Goal: Book appointment/travel/reservation

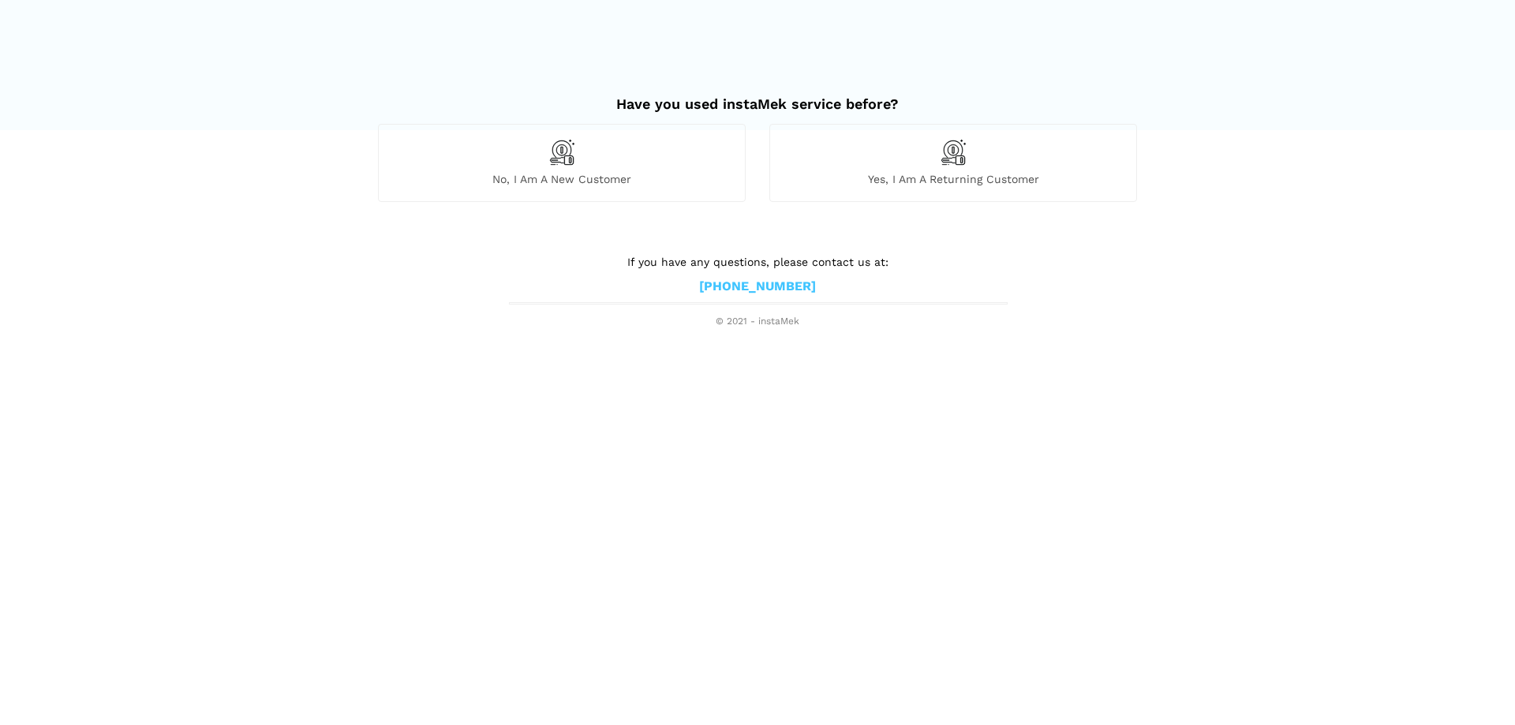
click at [668, 163] on div "No, I am a new customer" at bounding box center [562, 162] width 368 height 77
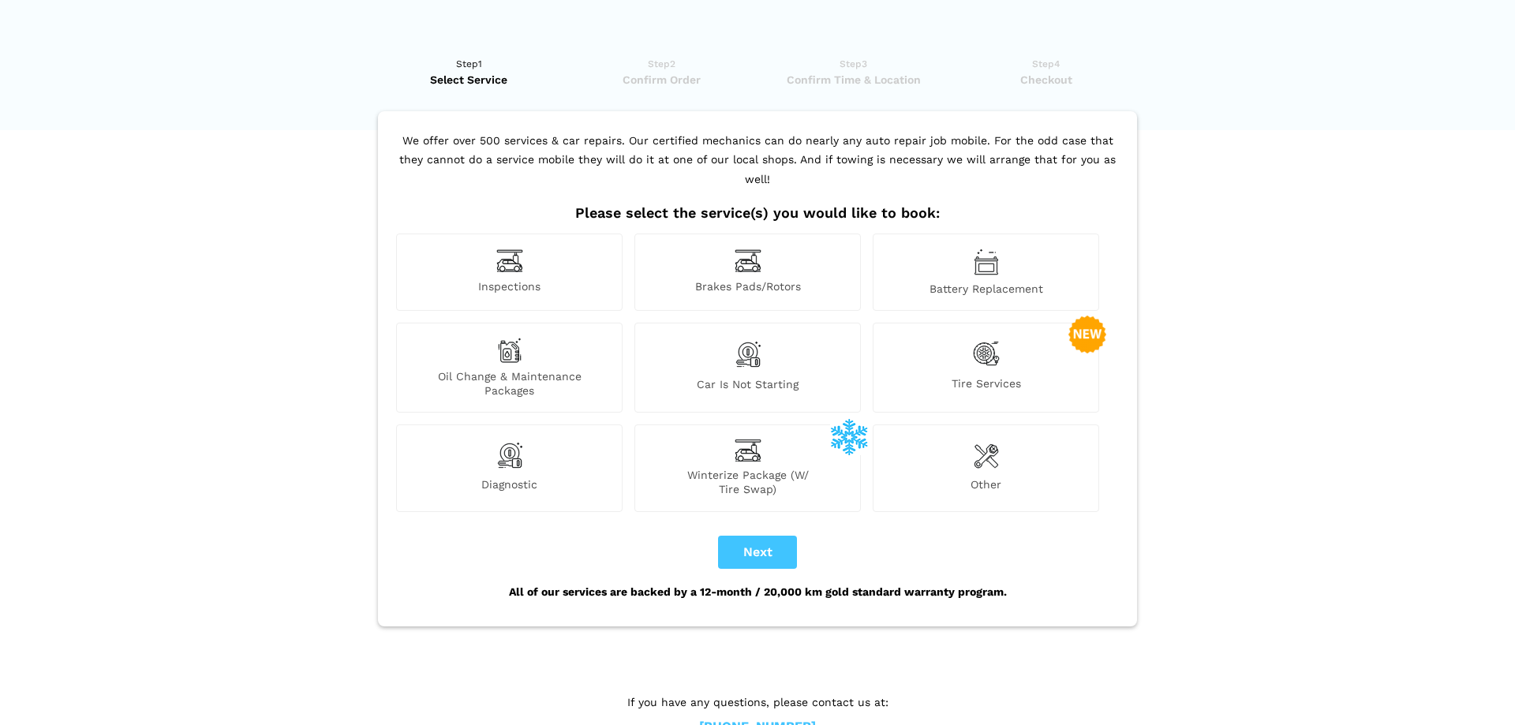
click at [521, 257] on div "Inspections" at bounding box center [509, 272] width 226 height 77
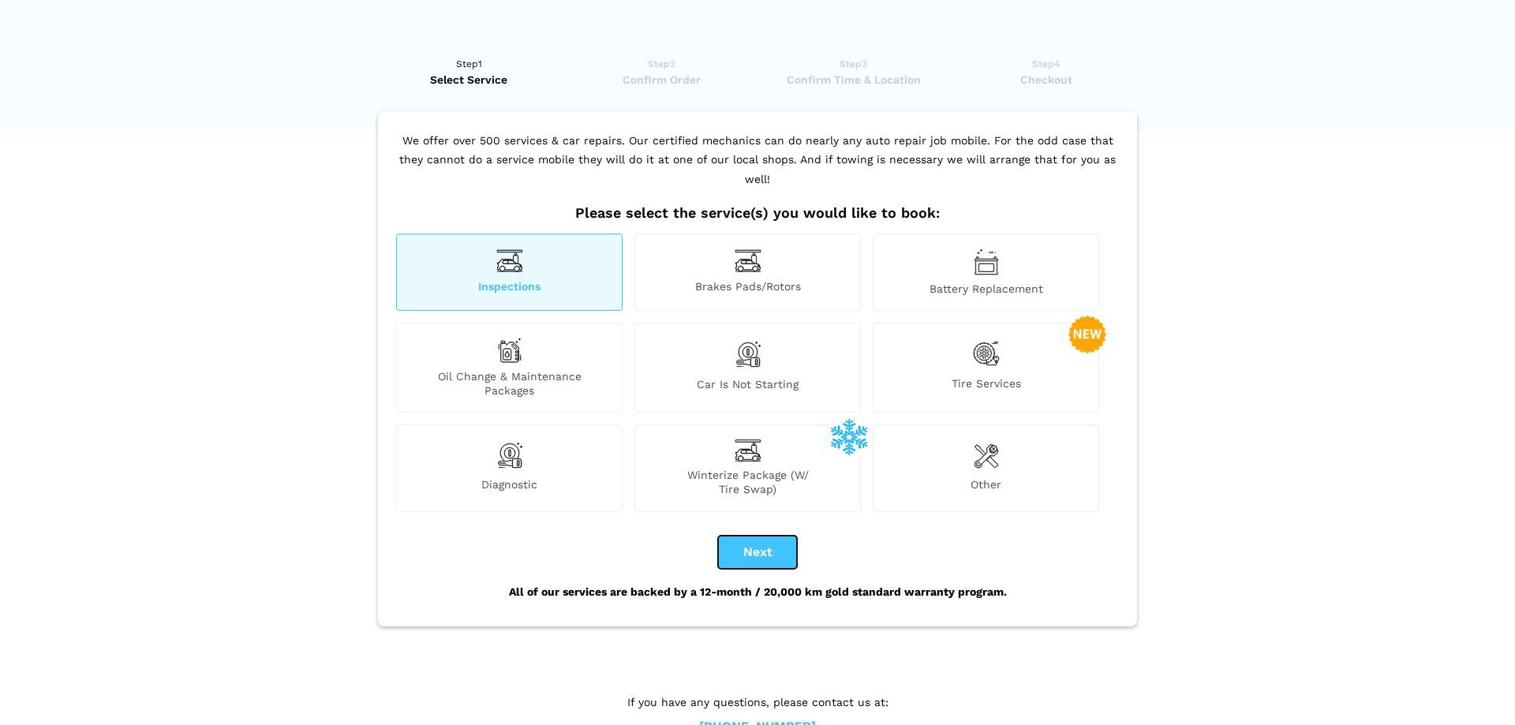
click at [750, 536] on button "Next" at bounding box center [757, 552] width 79 height 33
checkbox input "true"
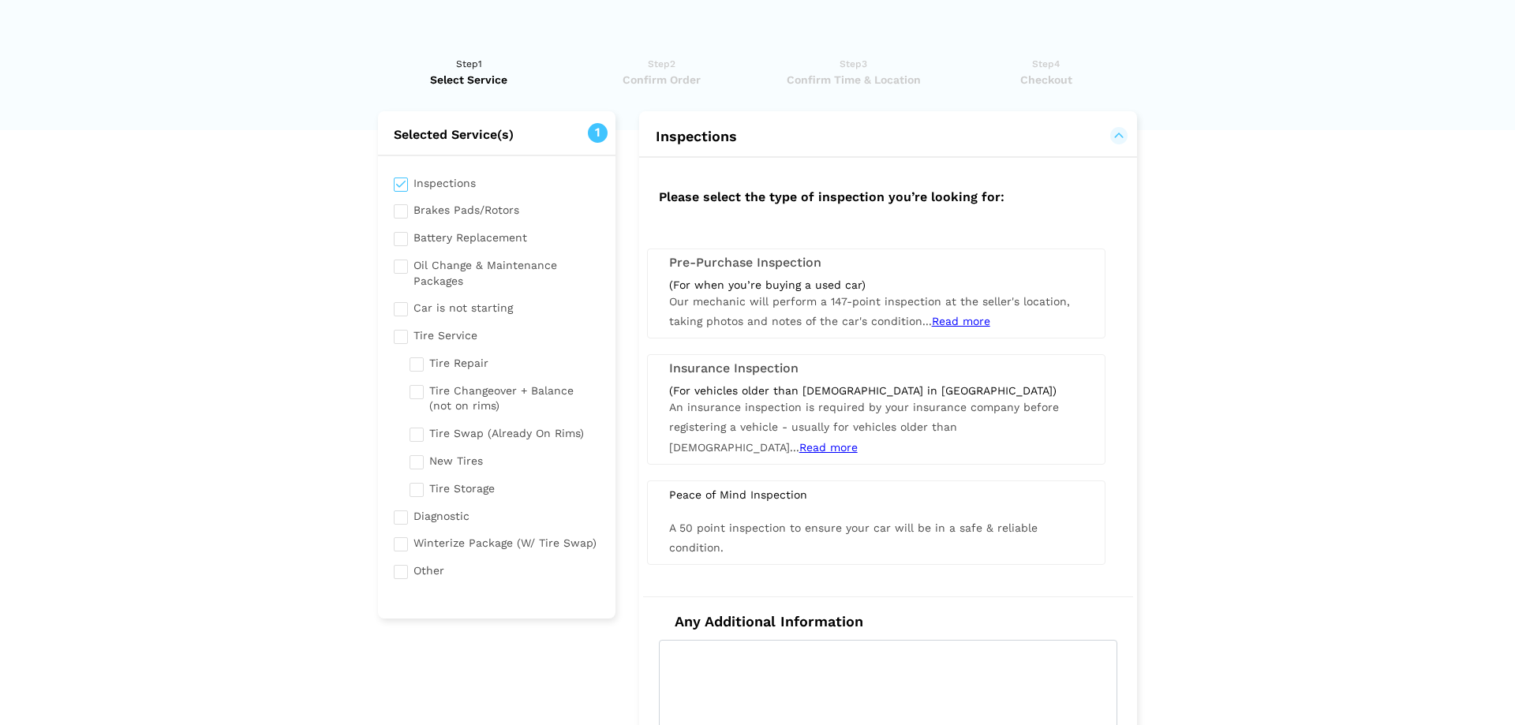
click at [952, 320] on span "Read more" at bounding box center [961, 321] width 58 height 13
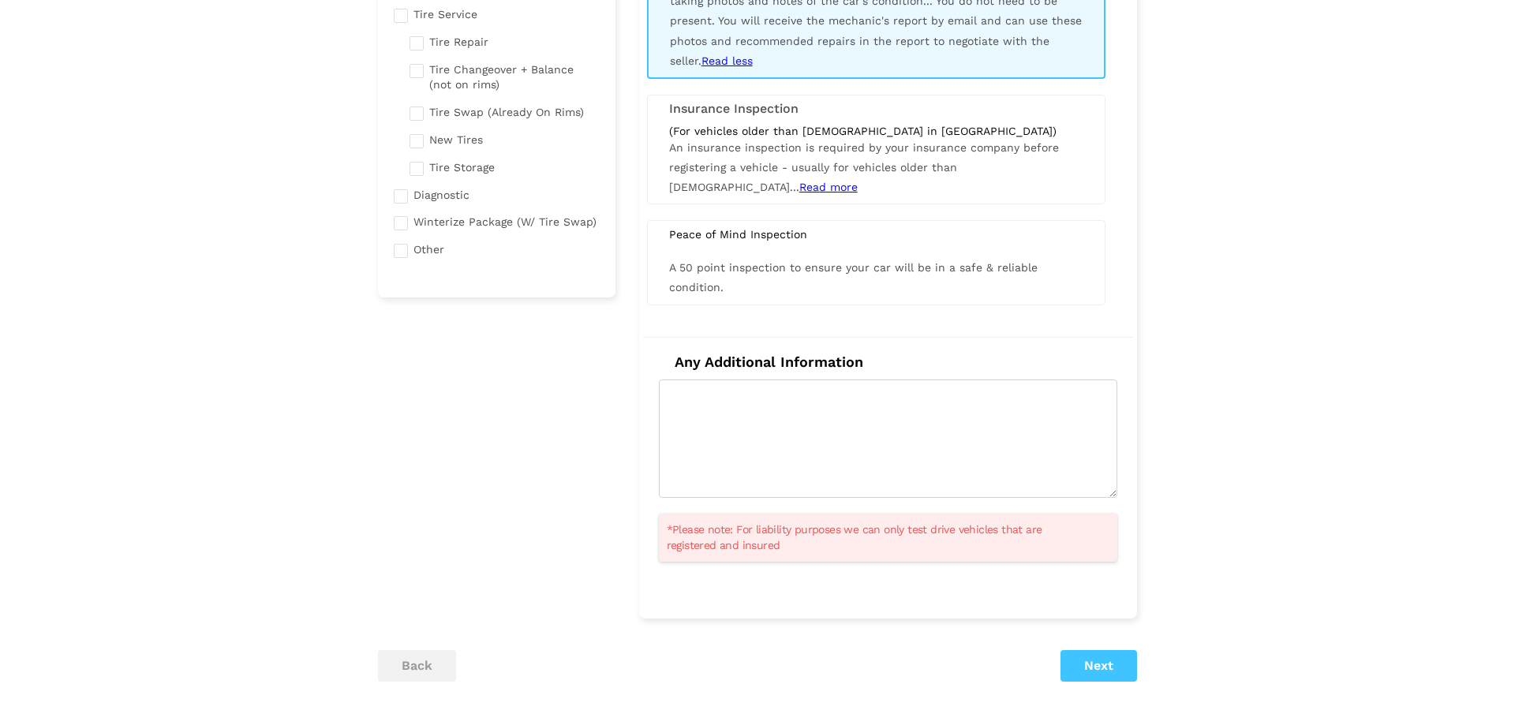
scroll to position [322, 0]
click at [1123, 666] on button "Next" at bounding box center [1099, 665] width 77 height 32
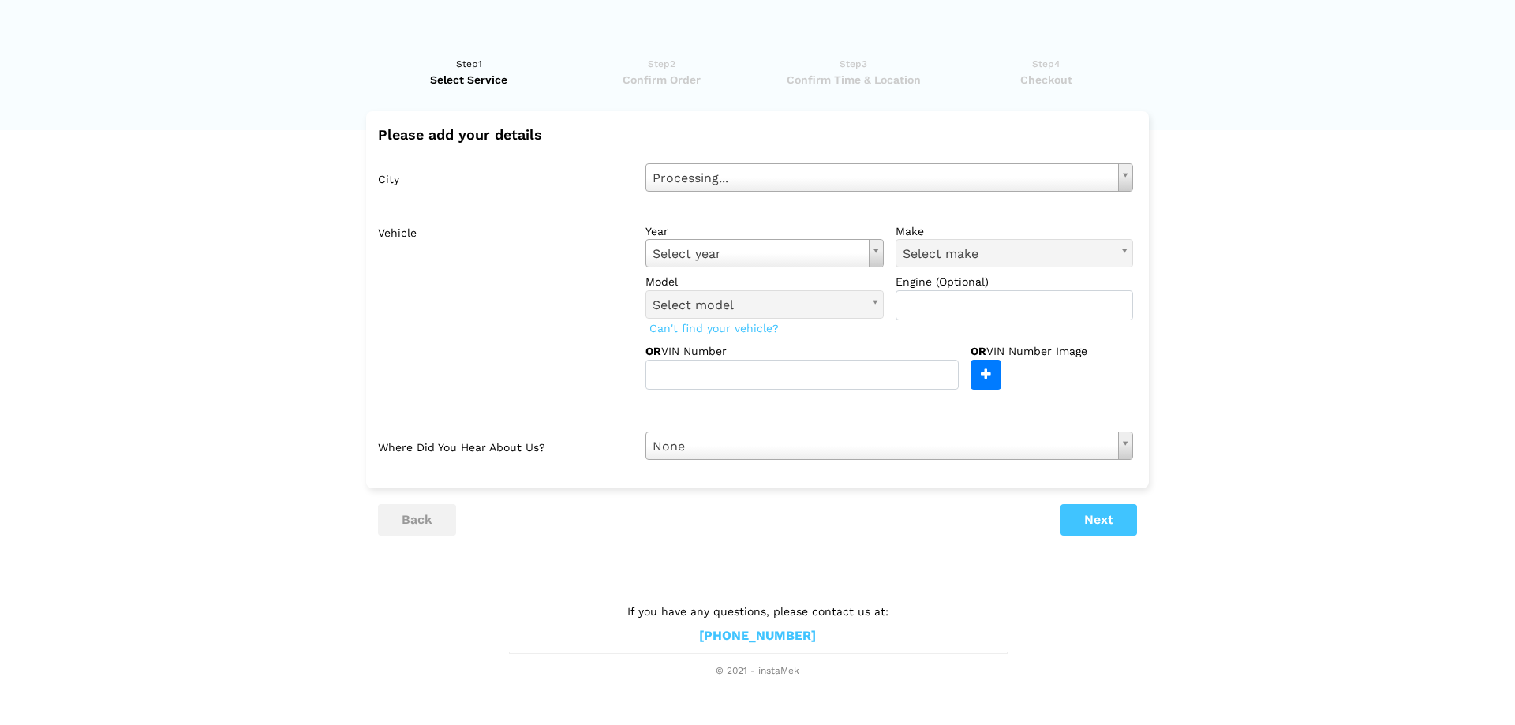
scroll to position [0, 0]
click at [775, 174] on body "Have you used instaMek service before? No, I am a new customer Yes, I am a retu…" at bounding box center [757, 339] width 1515 height 679
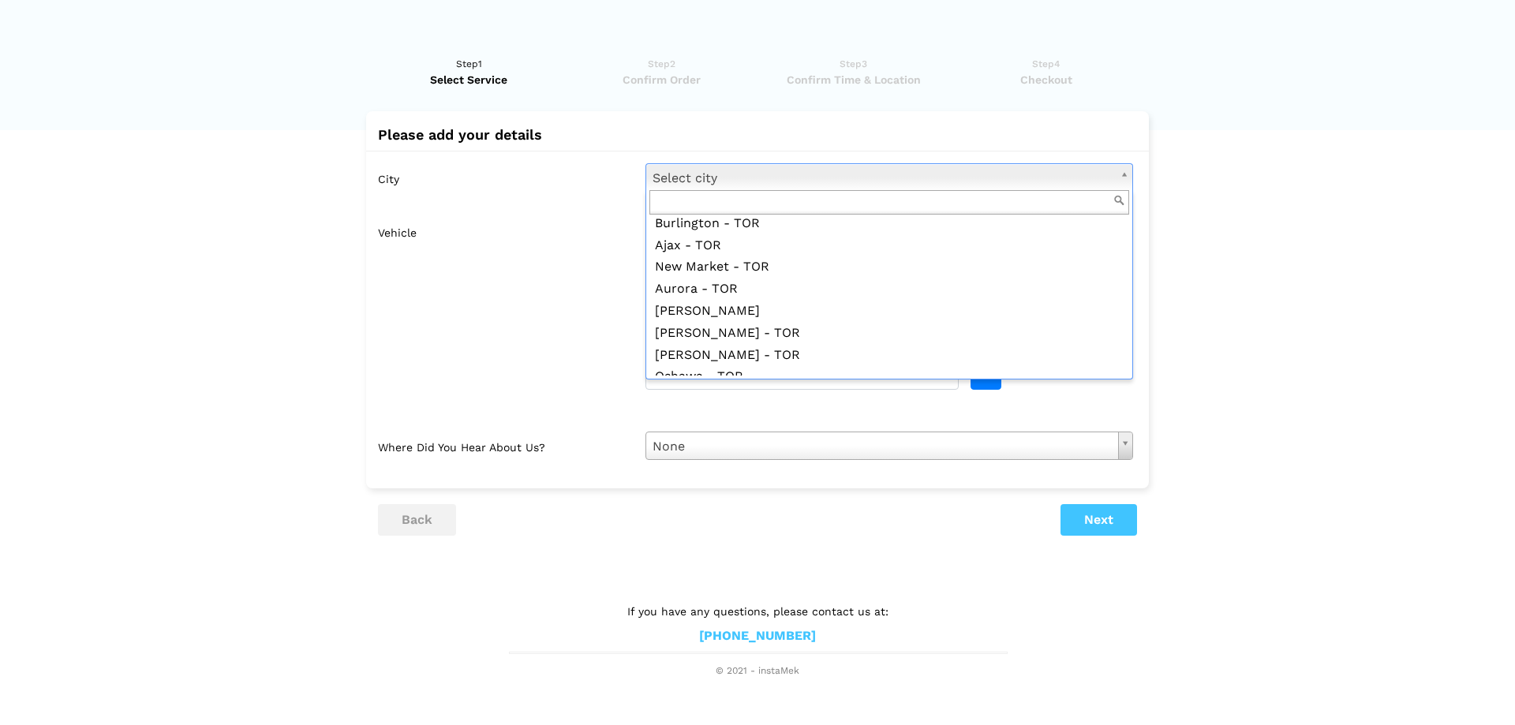
scroll to position [1443, 0]
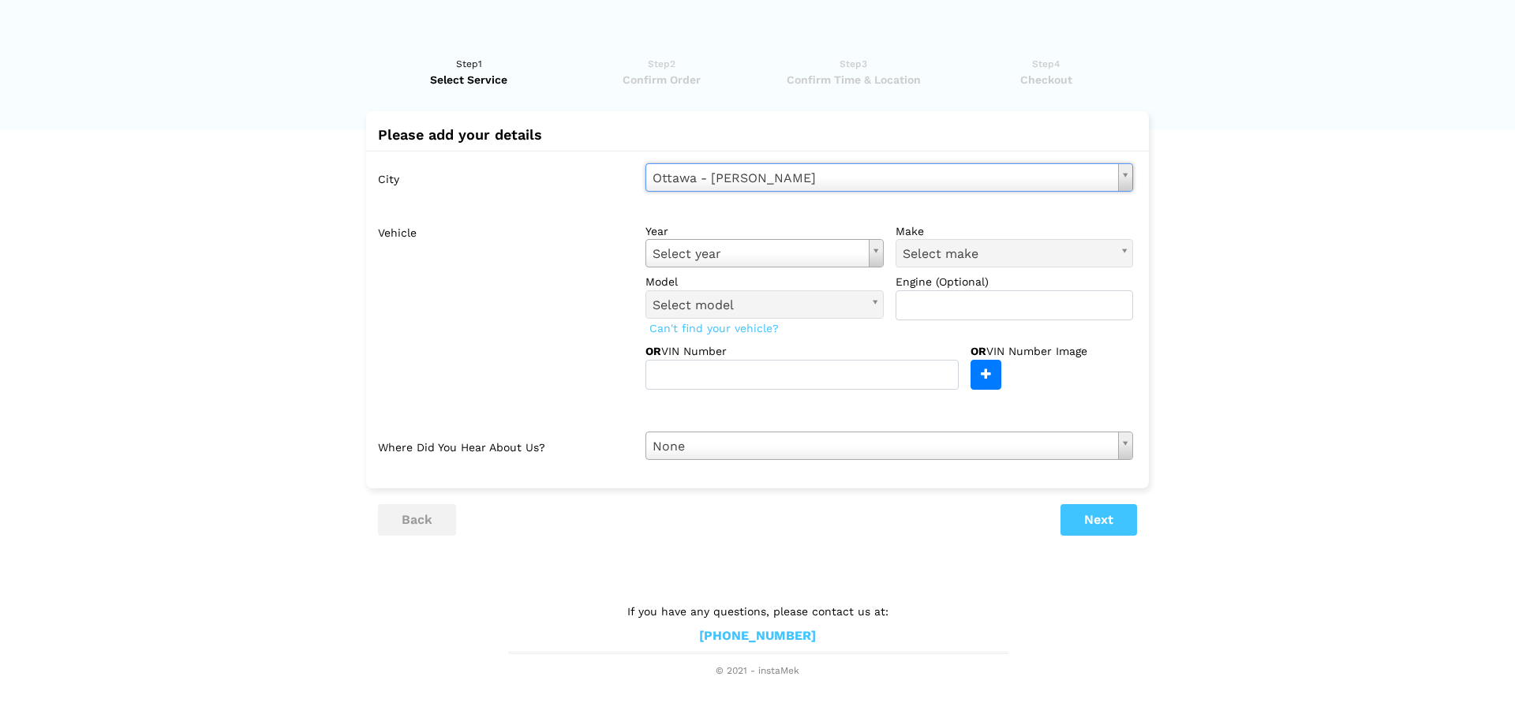
click at [769, 253] on body "Have you used instaMek service before? No, I am a new customer Yes, I am a retu…" at bounding box center [757, 339] width 1515 height 679
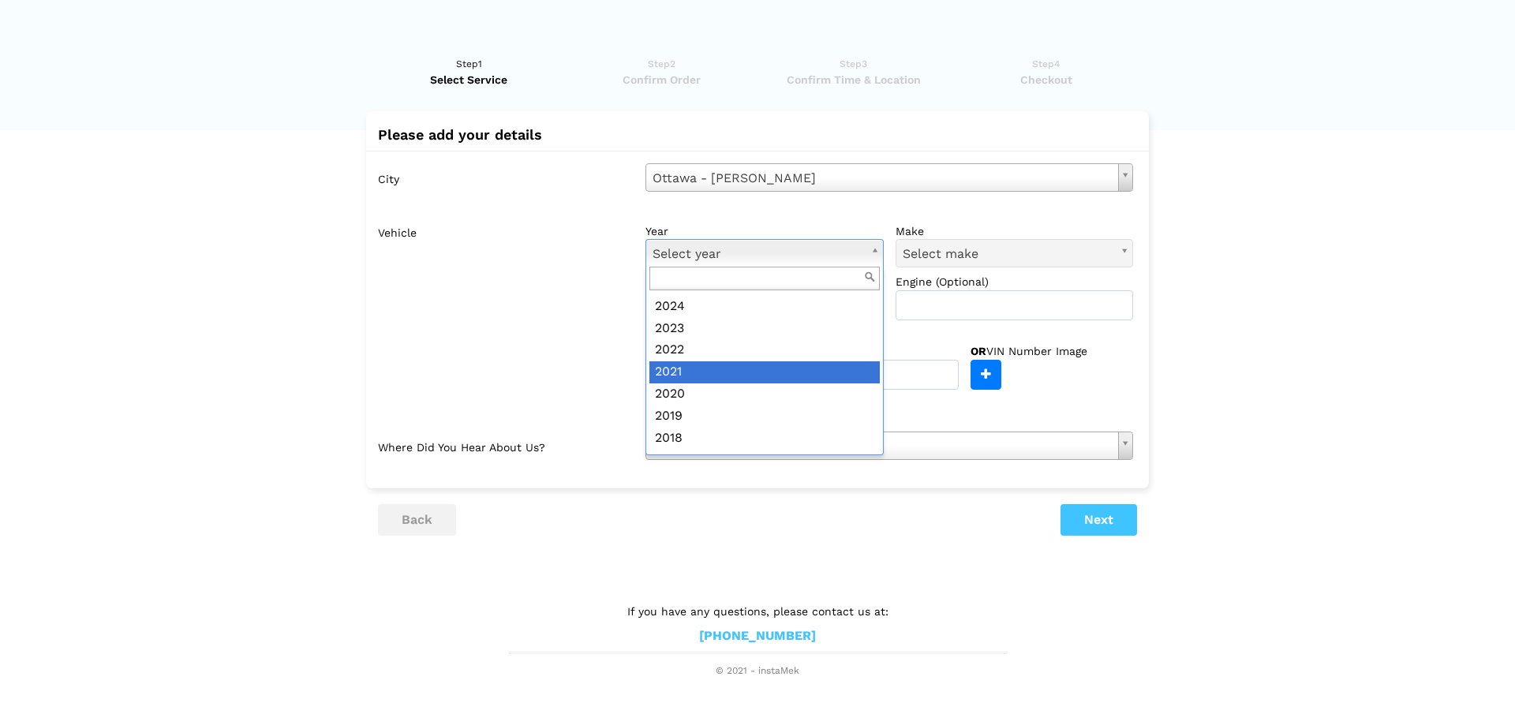
scroll to position [91, 0]
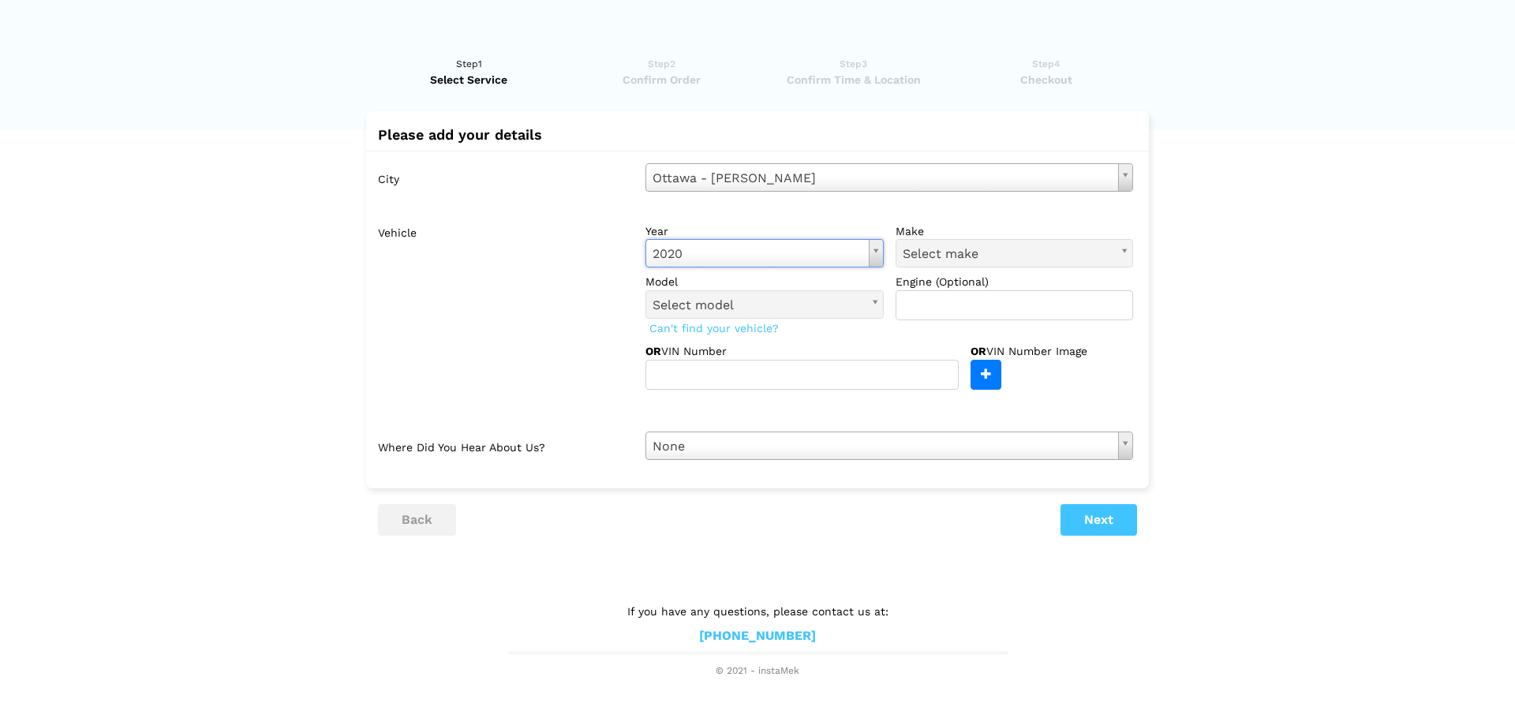
click at [965, 252] on span "Select make" at bounding box center [1008, 254] width 210 height 21
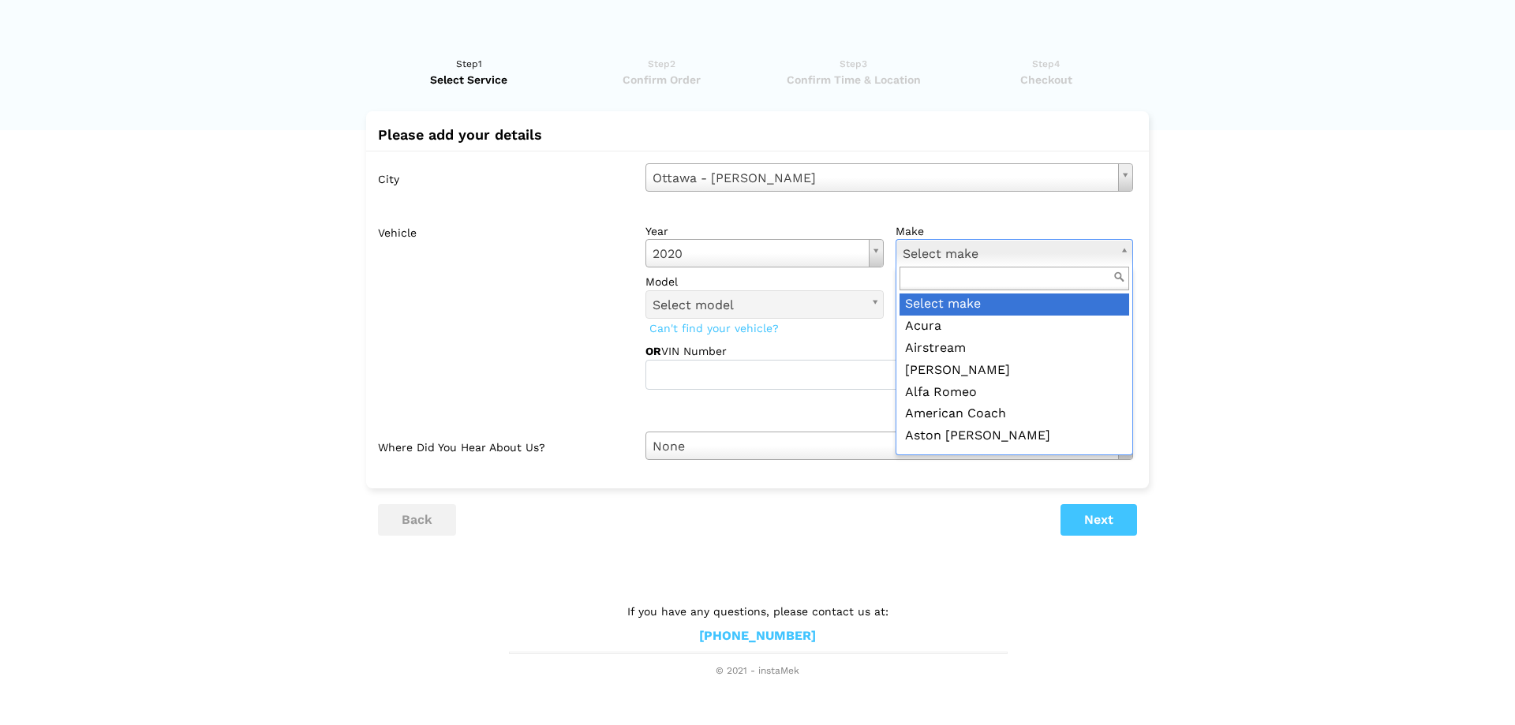
click at [965, 252] on body "Have you used instaMek service before? No, I am a new customer Yes, I am a retu…" at bounding box center [757, 339] width 1515 height 679
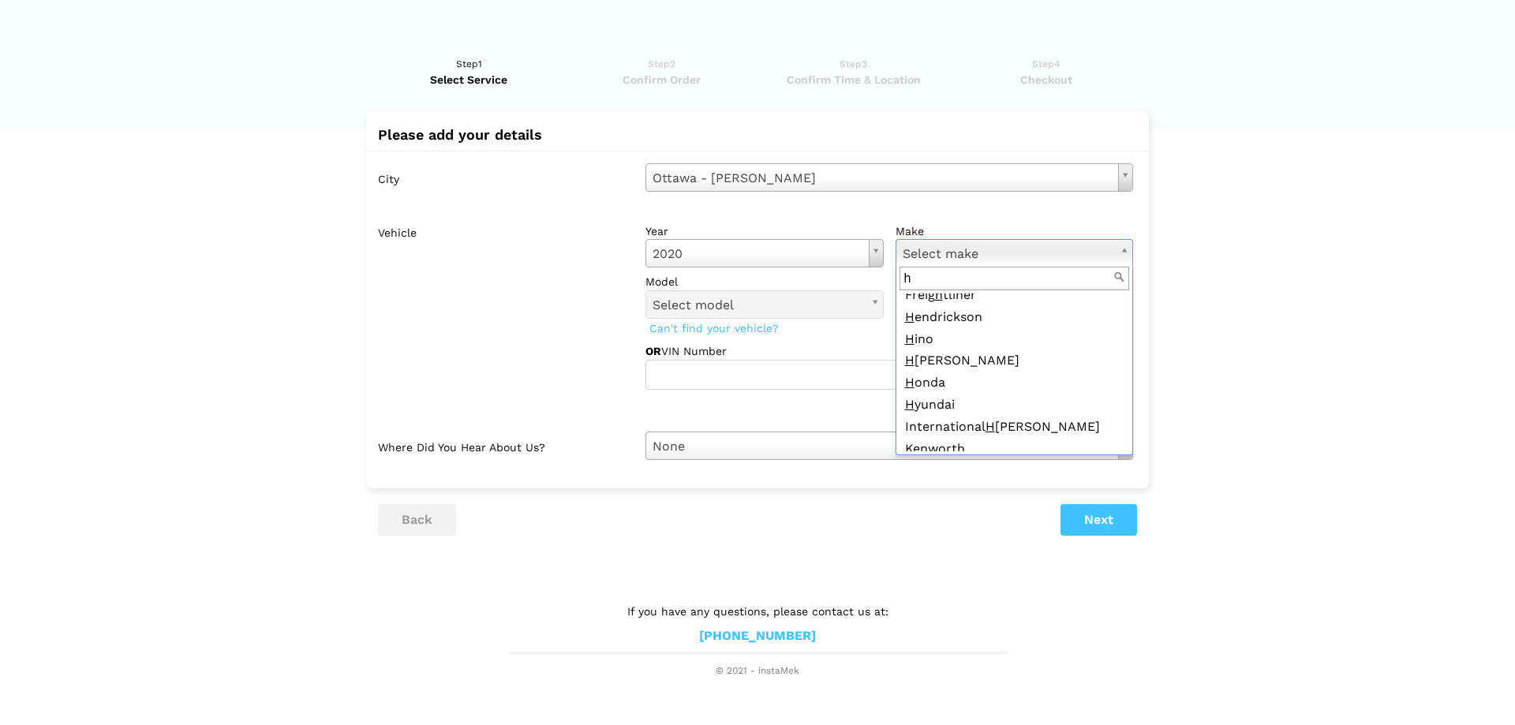
scroll to position [180, 0]
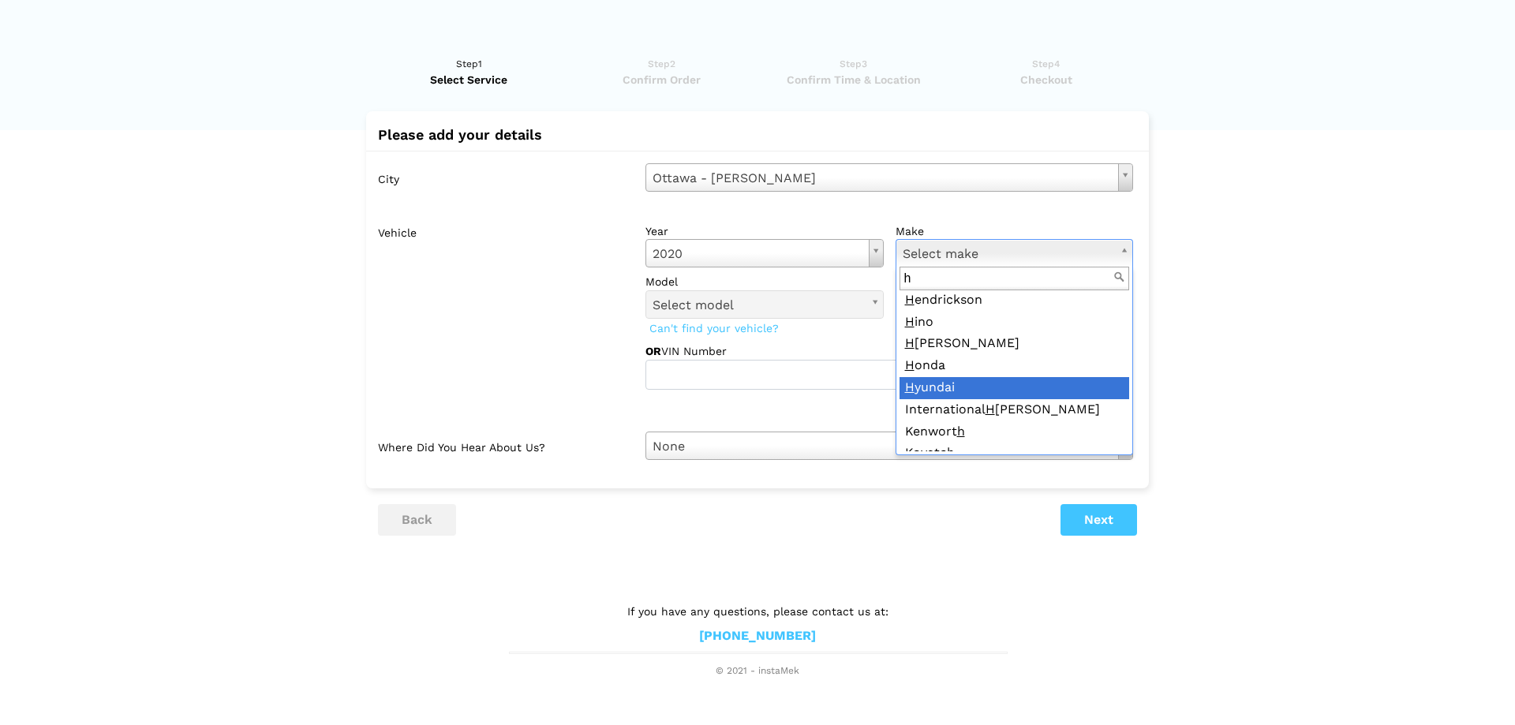
type input "h"
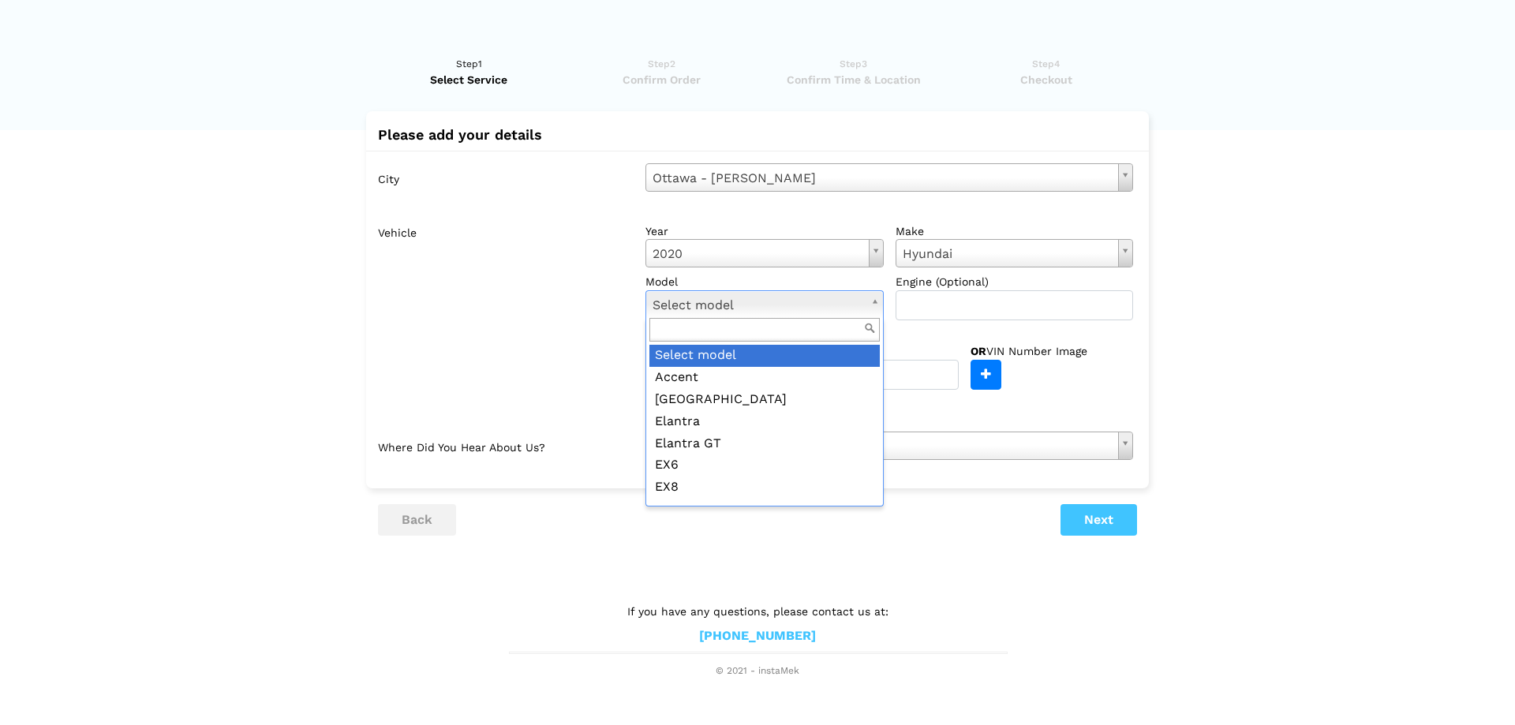
click at [728, 304] on body "Have you used instaMek service before? No, I am a new customer Yes, I am a retu…" at bounding box center [757, 339] width 1515 height 679
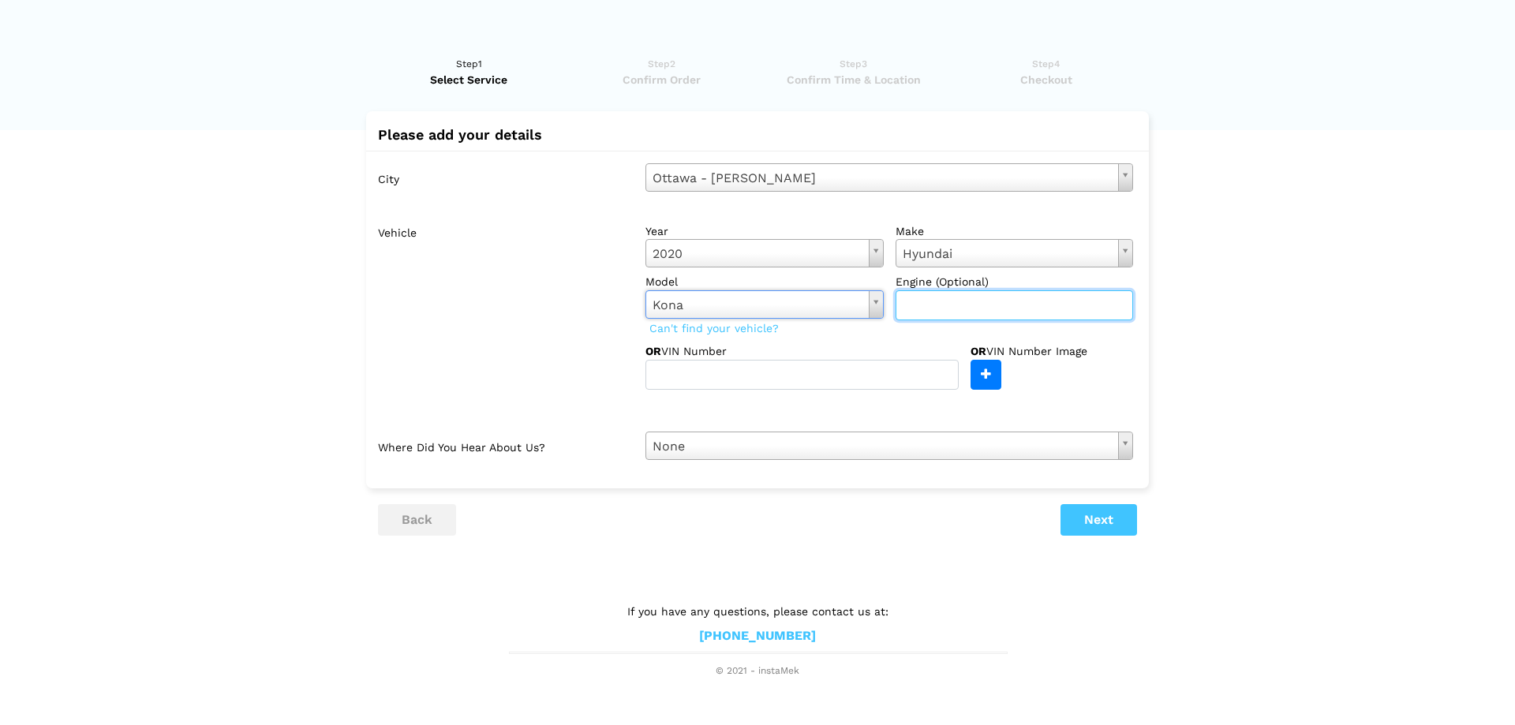
click at [964, 303] on input "text" at bounding box center [1015, 305] width 238 height 30
type input "2.0 L"
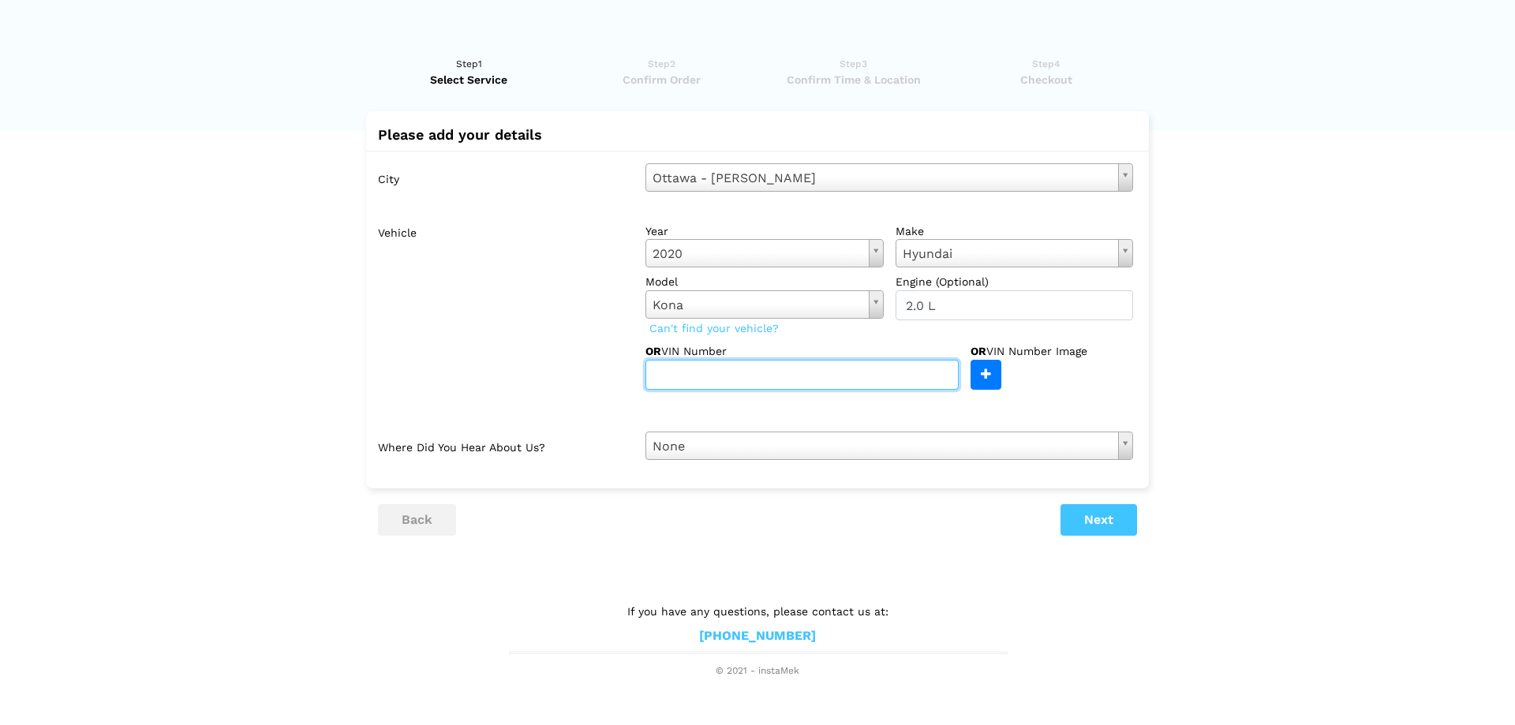
click at [754, 383] on input "text" at bounding box center [802, 375] width 313 height 30
click at [736, 442] on body "Have you used instaMek service before? No, I am a new customer Yes, I am a retu…" at bounding box center [757, 339] width 1515 height 679
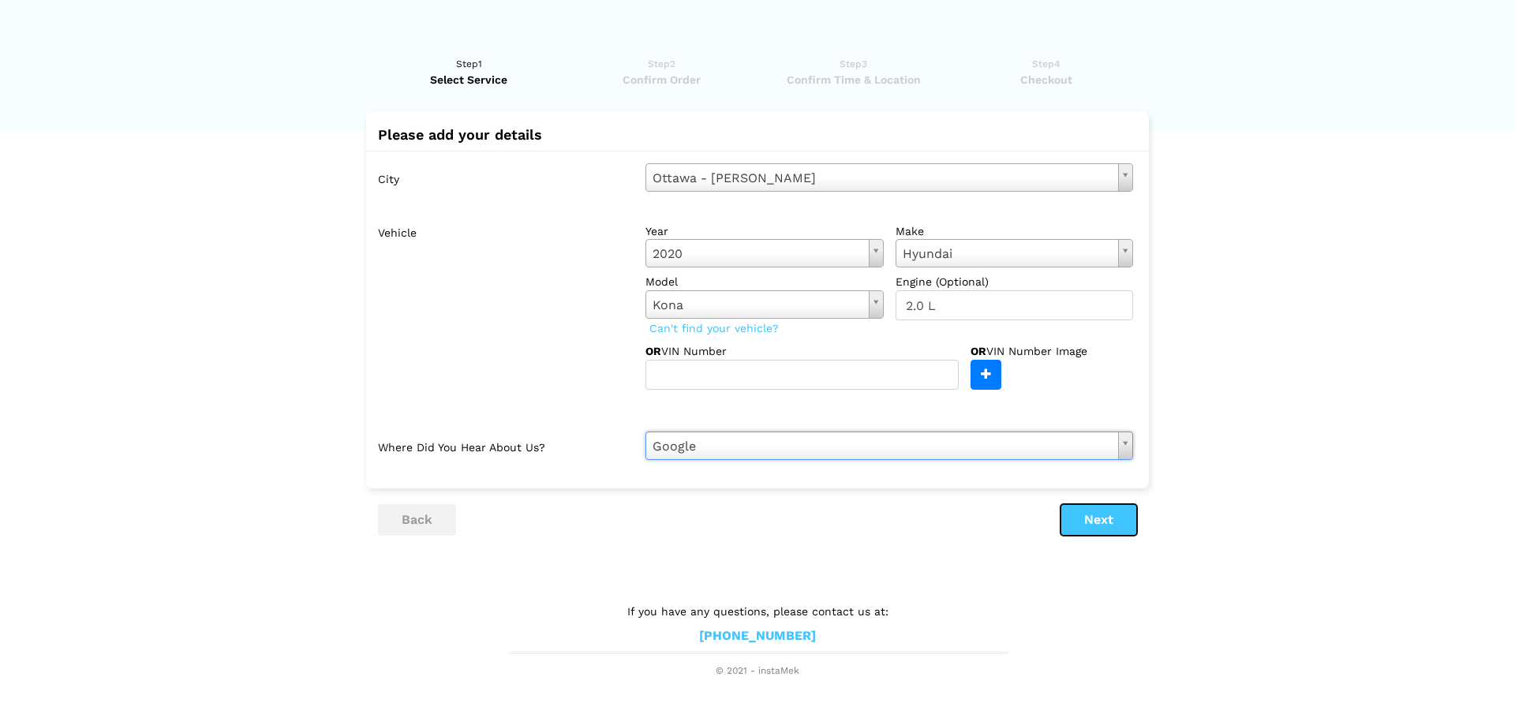
click at [1110, 515] on button "Next" at bounding box center [1099, 520] width 77 height 32
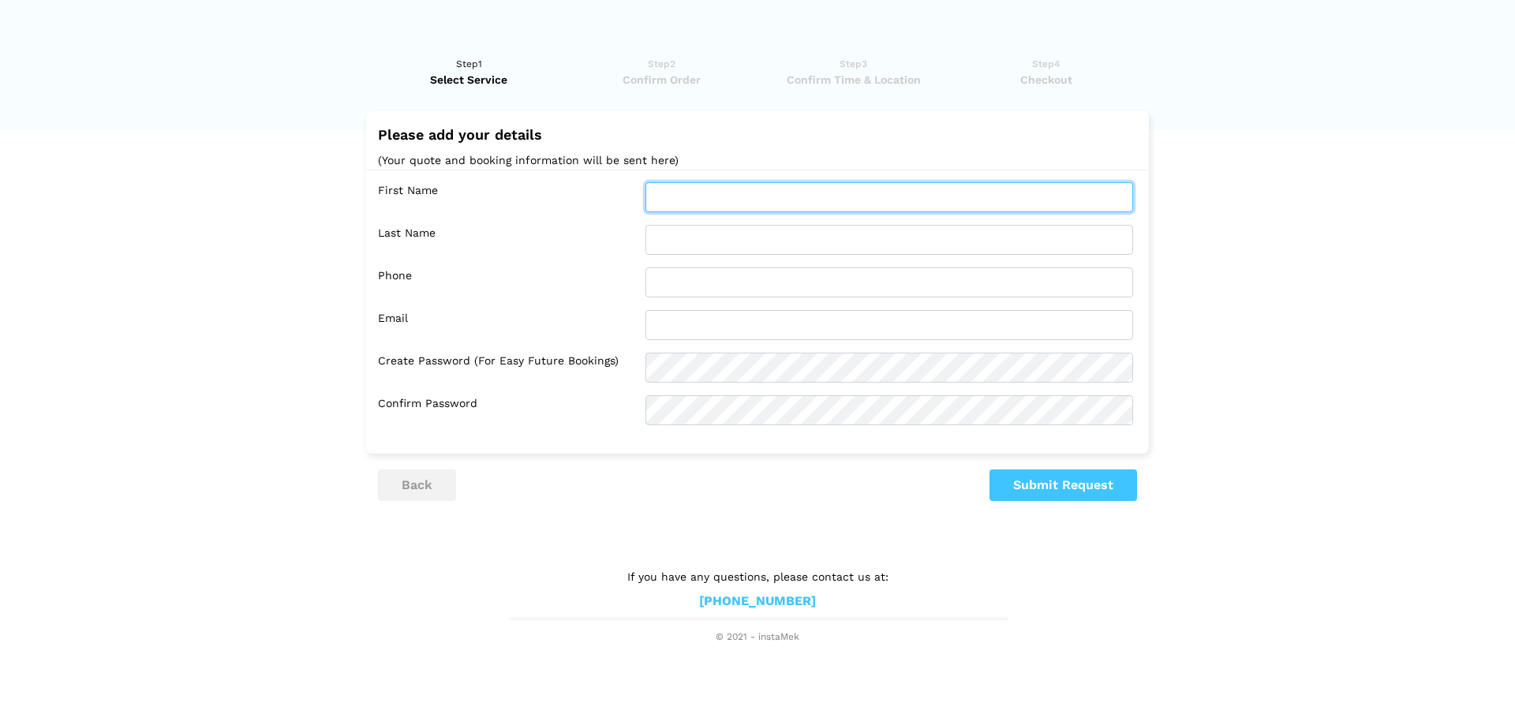
click at [812, 201] on input "text" at bounding box center [890, 197] width 488 height 30
type input "Jeff"
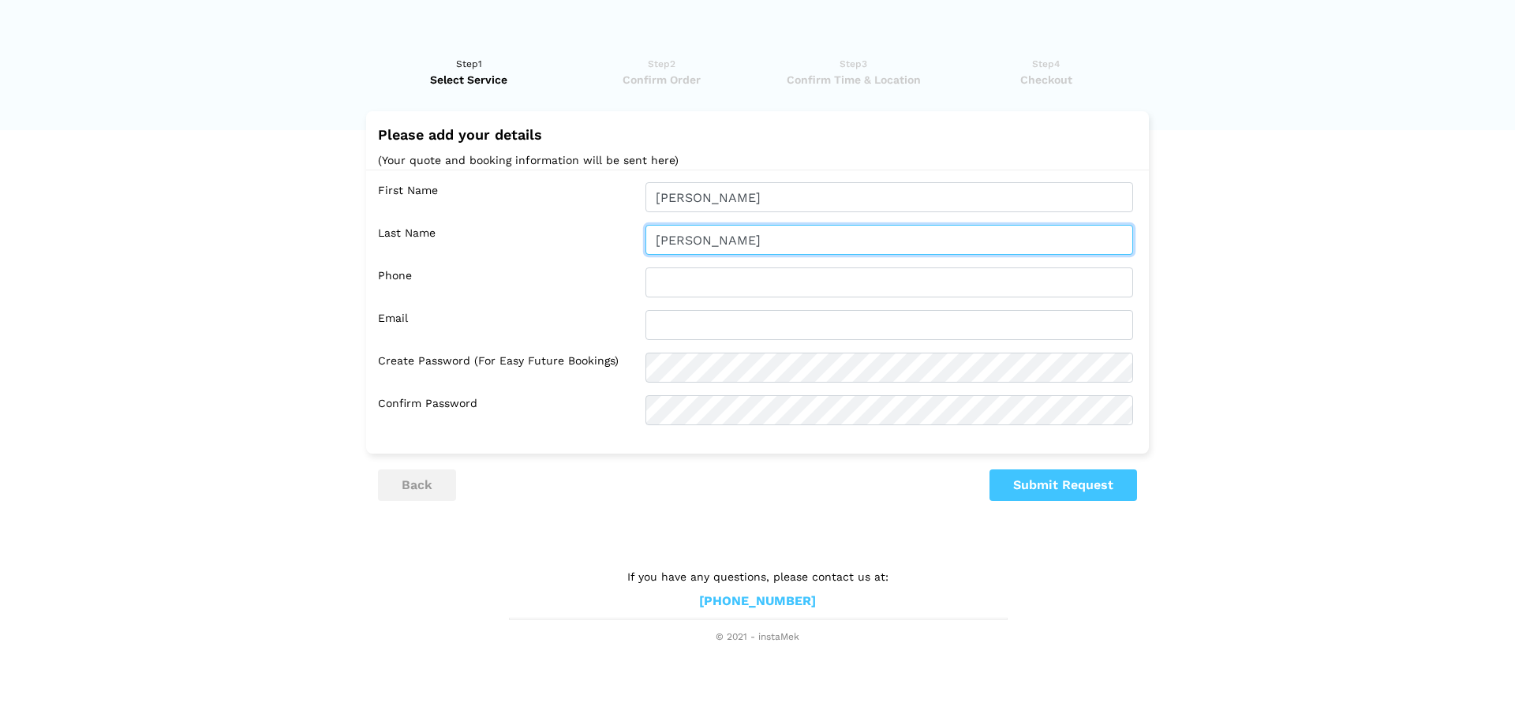
type input "Mellor"
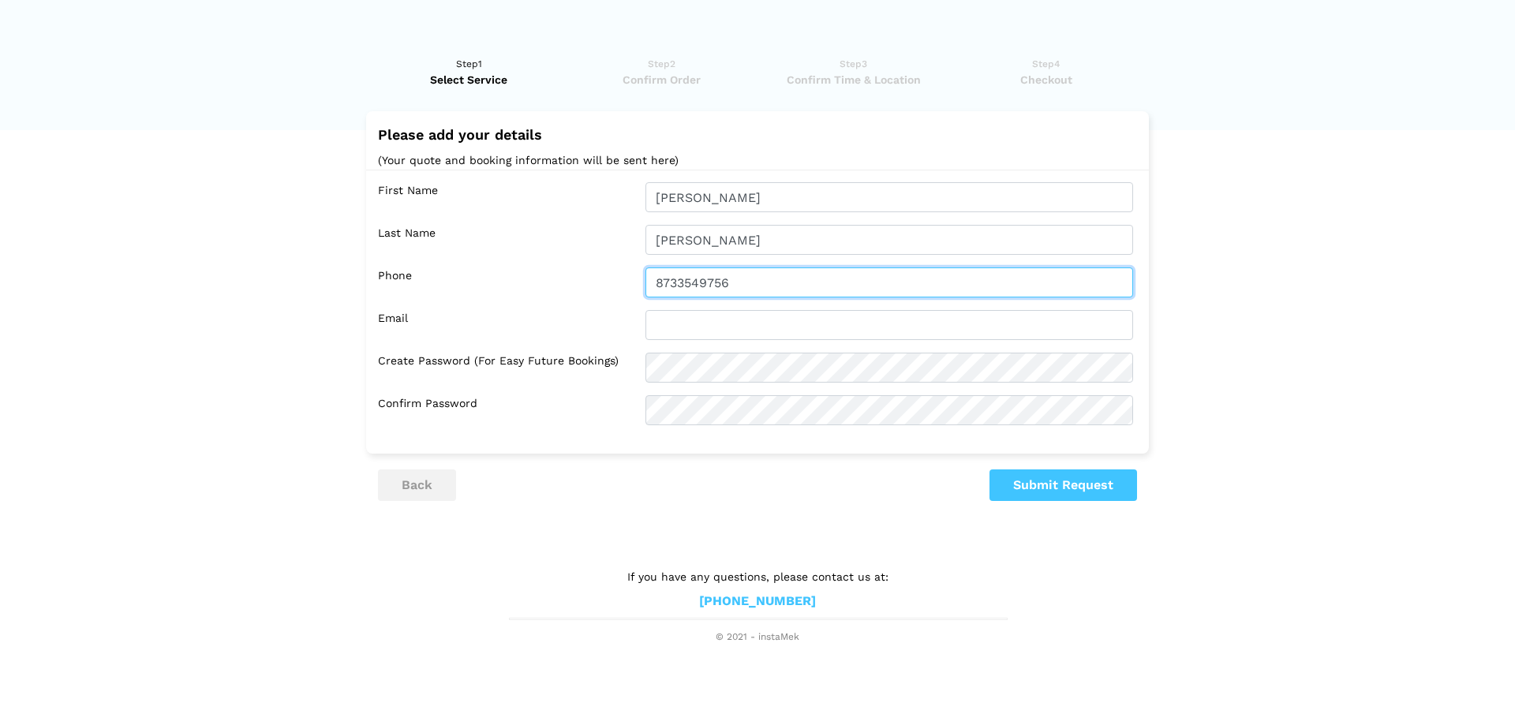
type input "8733549756"
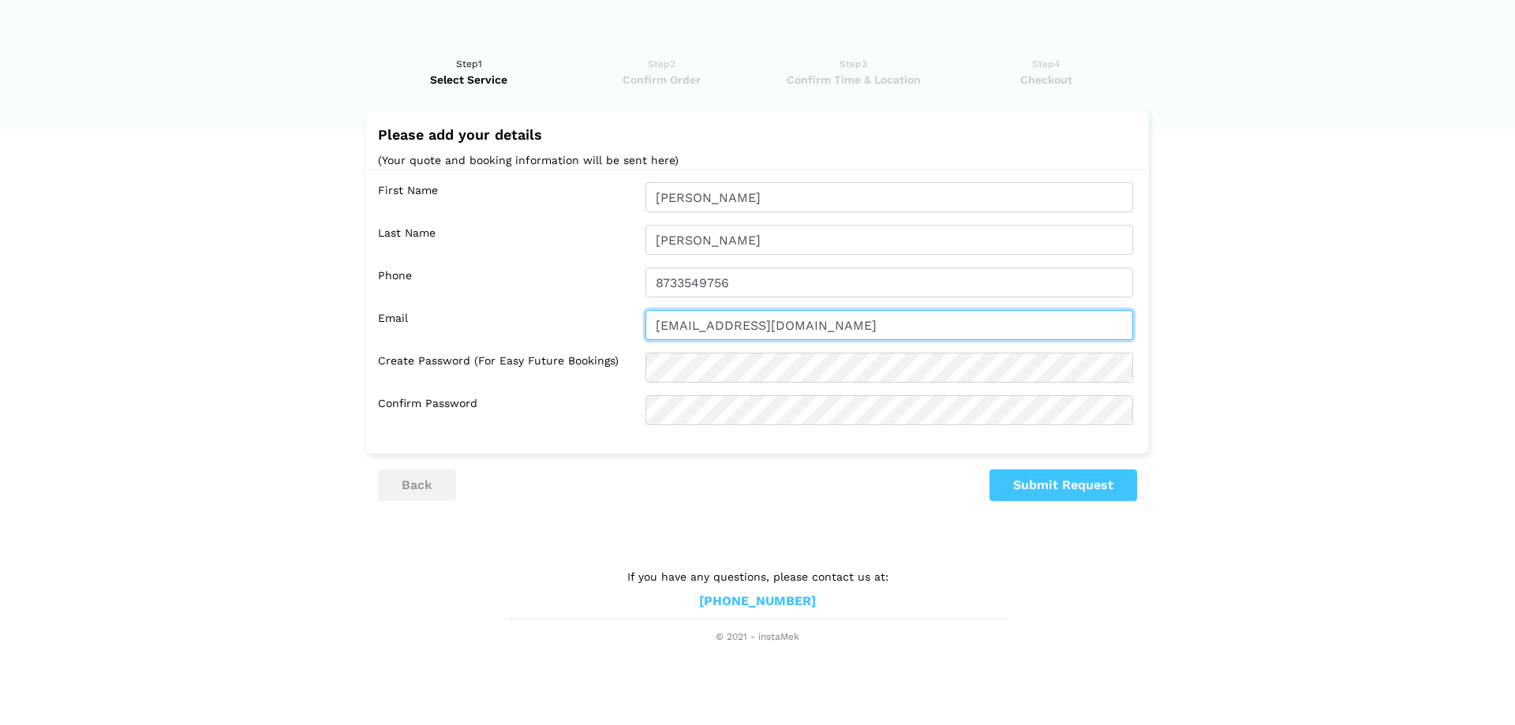
type input "jeffmellor@yahoo.com"
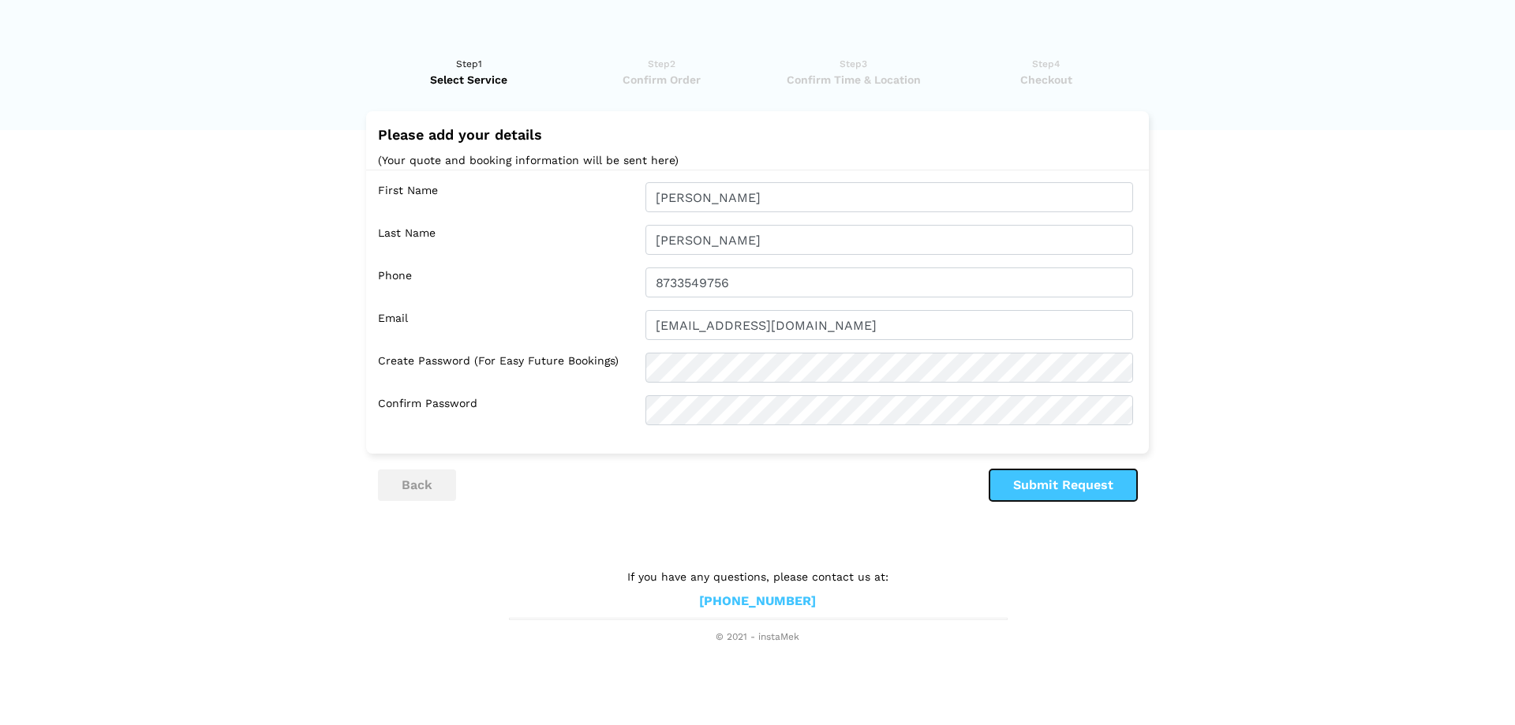
click at [1071, 481] on button "Submit Request" at bounding box center [1064, 486] width 148 height 32
